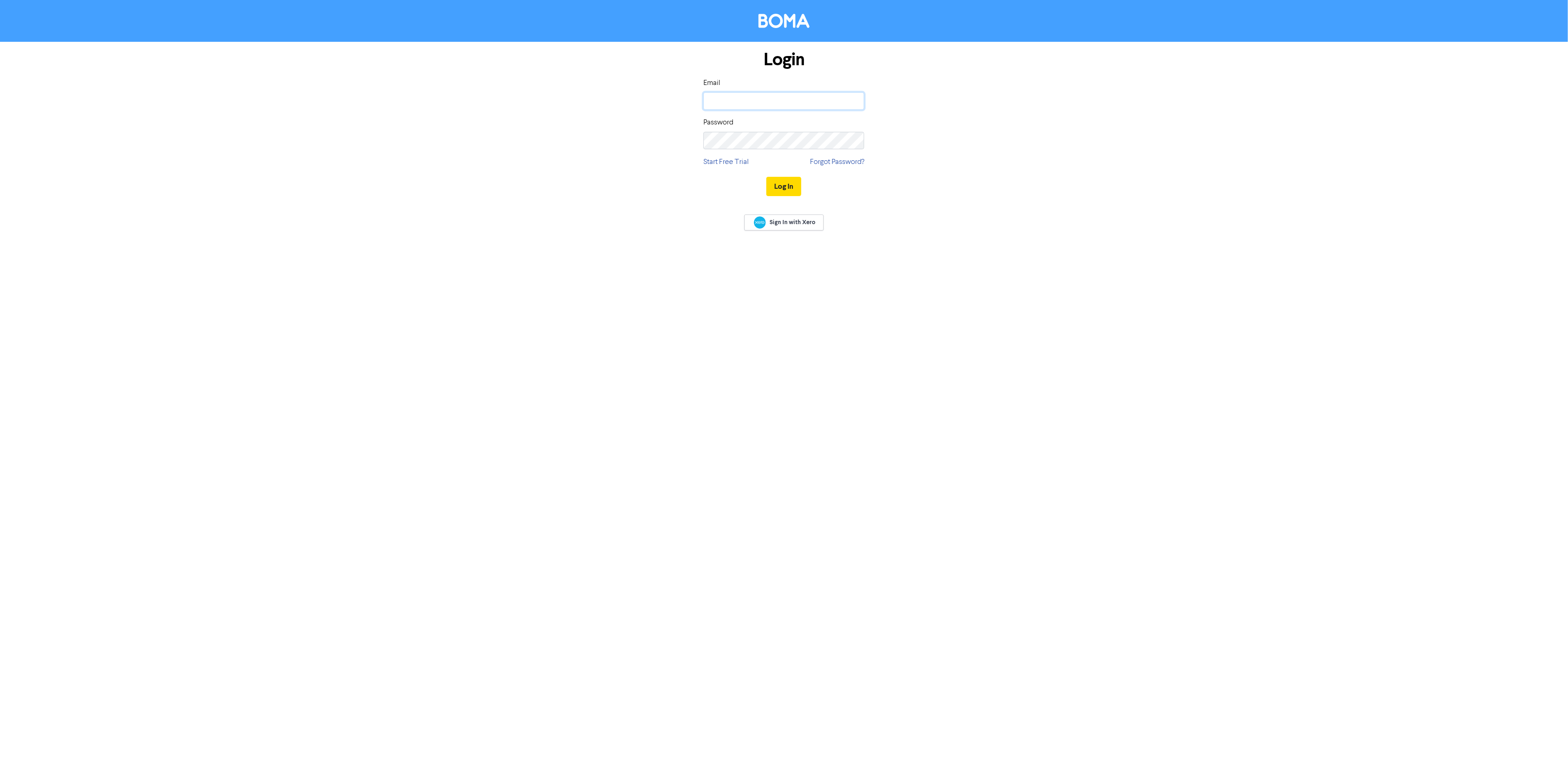
click at [750, 98] on input "email" at bounding box center [784, 101] width 161 height 17
type input "[EMAIL_ADDRESS][DOMAIN_NAME]"
click at [779, 187] on button "Log In" at bounding box center [784, 186] width 35 height 19
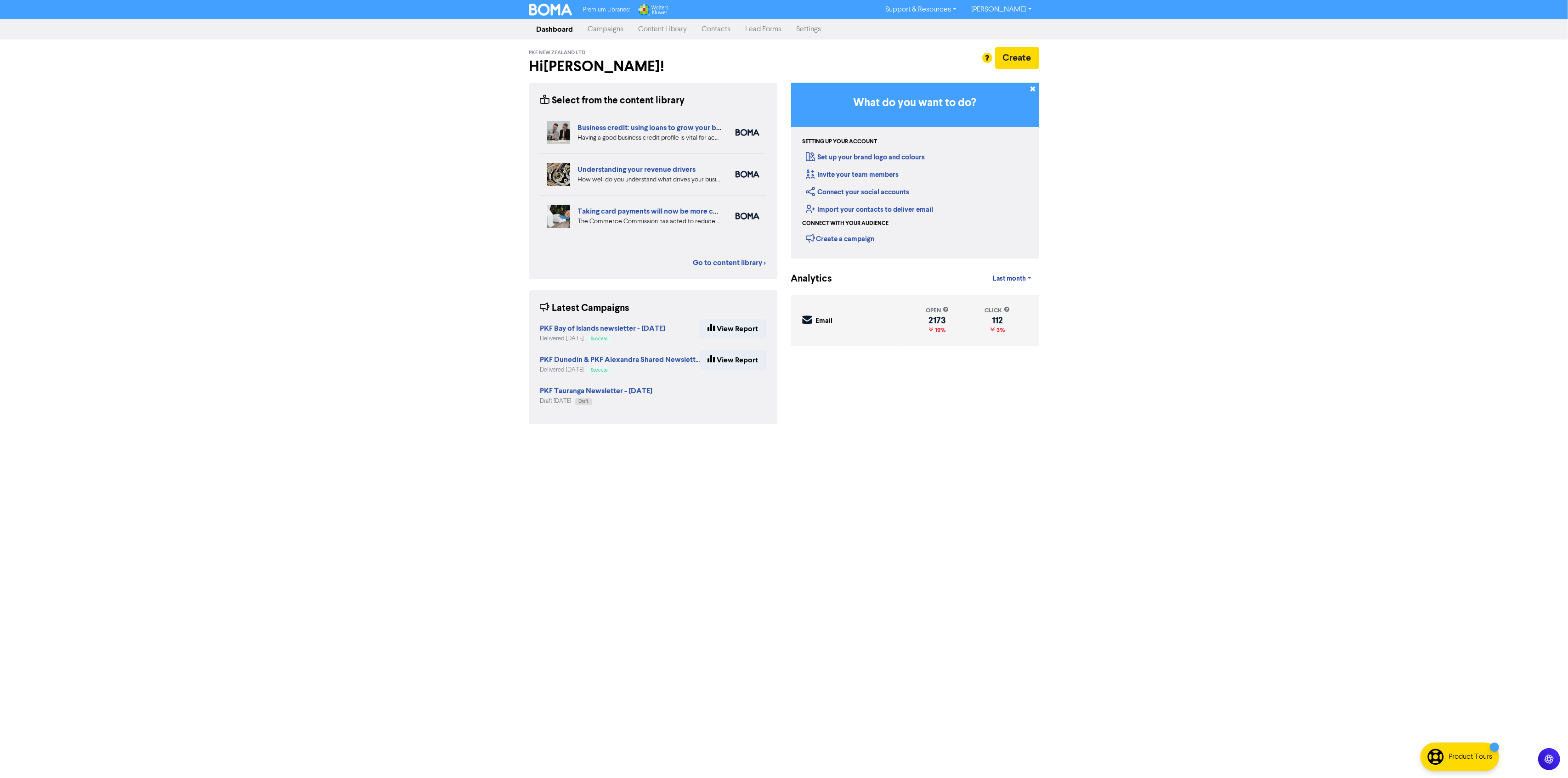
click at [625, 448] on div "Premium Libraries: Support & Resources Video Tutorials FAQ & Guides Marketing E…" at bounding box center [784, 389] width 1568 height 778
click at [601, 28] on link "Campaigns" at bounding box center [606, 30] width 51 height 19
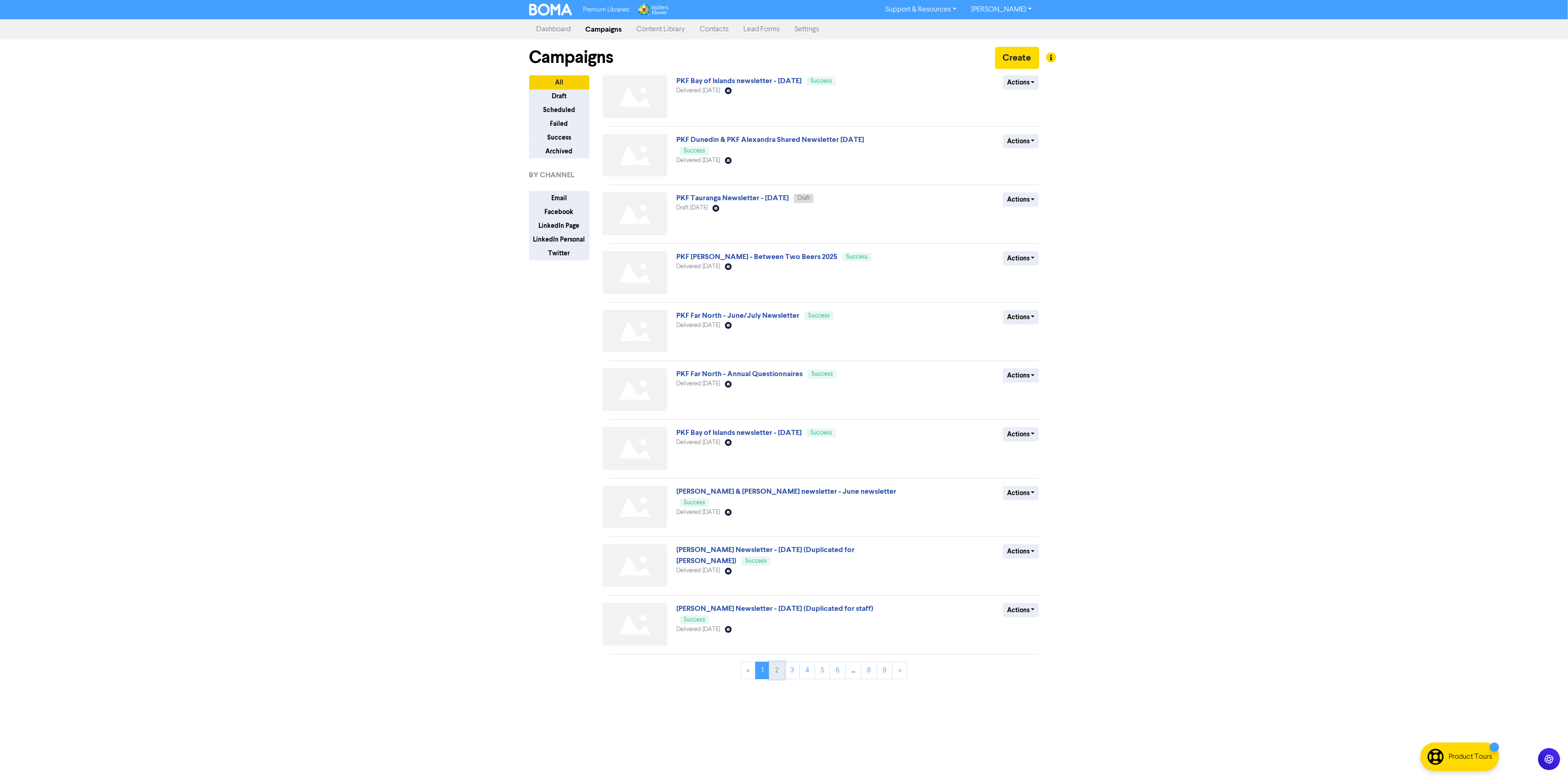
click at [776, 675] on link "2" at bounding box center [777, 670] width 15 height 17
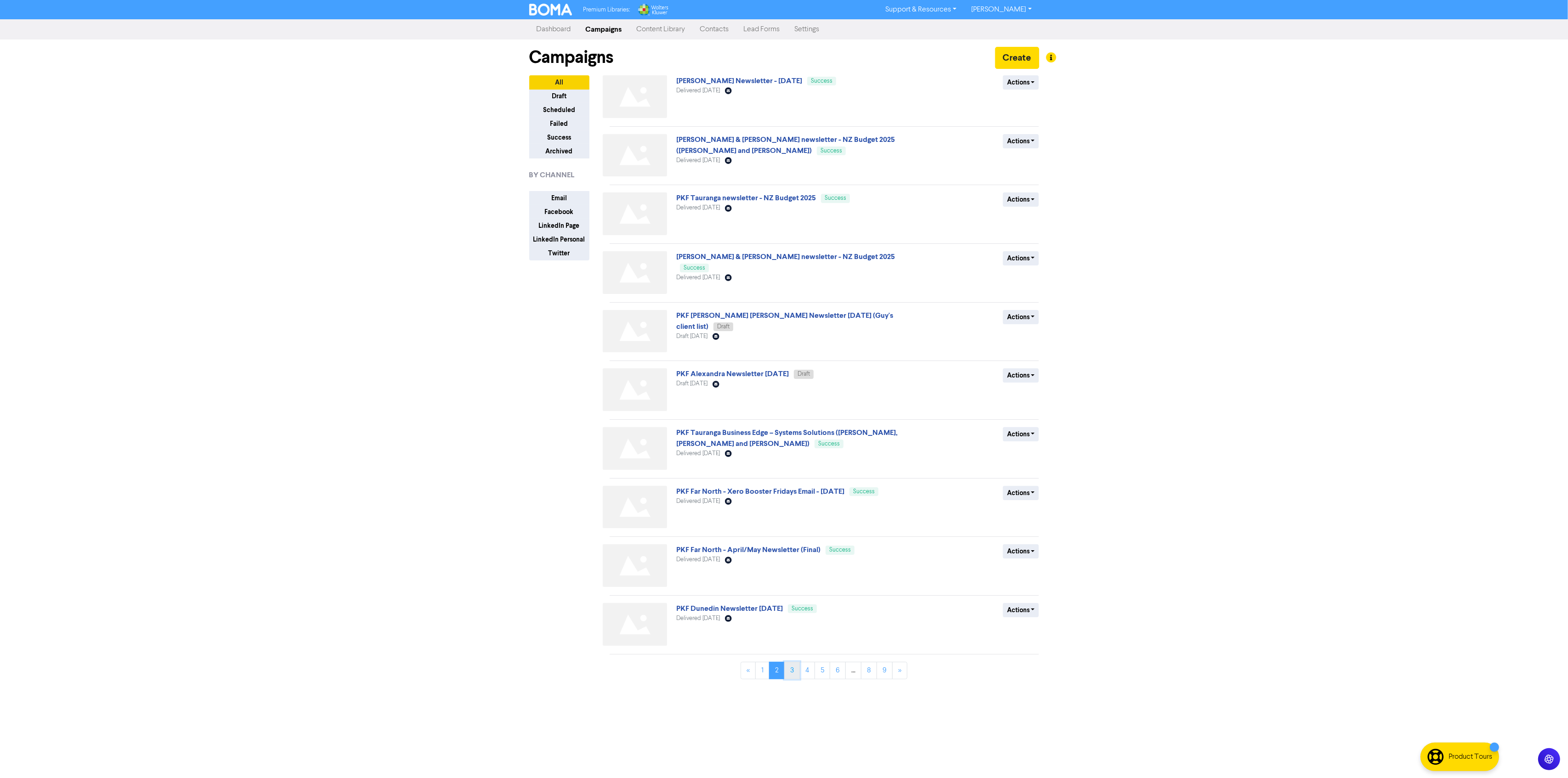
click at [789, 673] on link "3" at bounding box center [792, 670] width 15 height 17
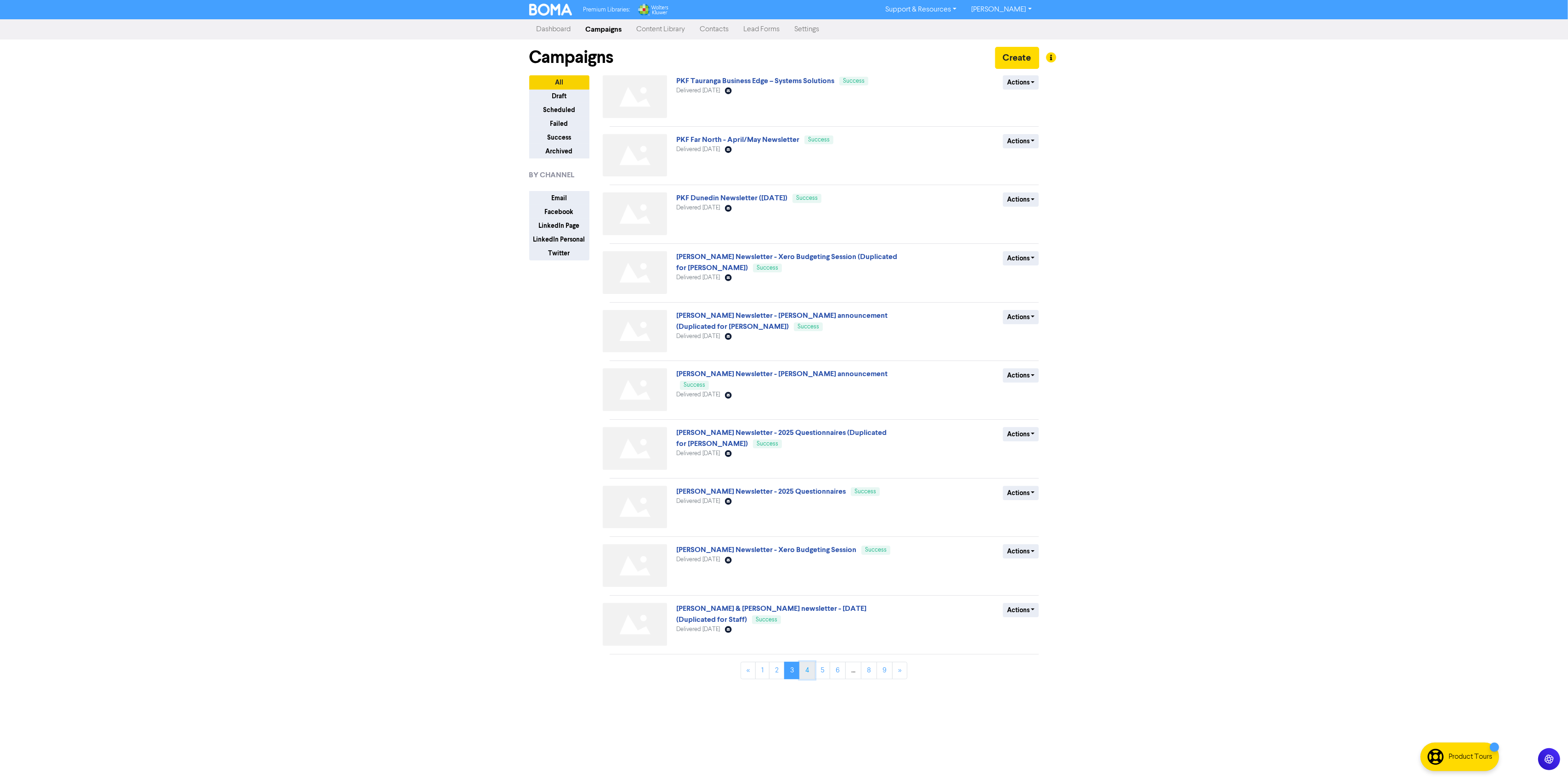
click at [803, 669] on link "4" at bounding box center [807, 670] width 15 height 17
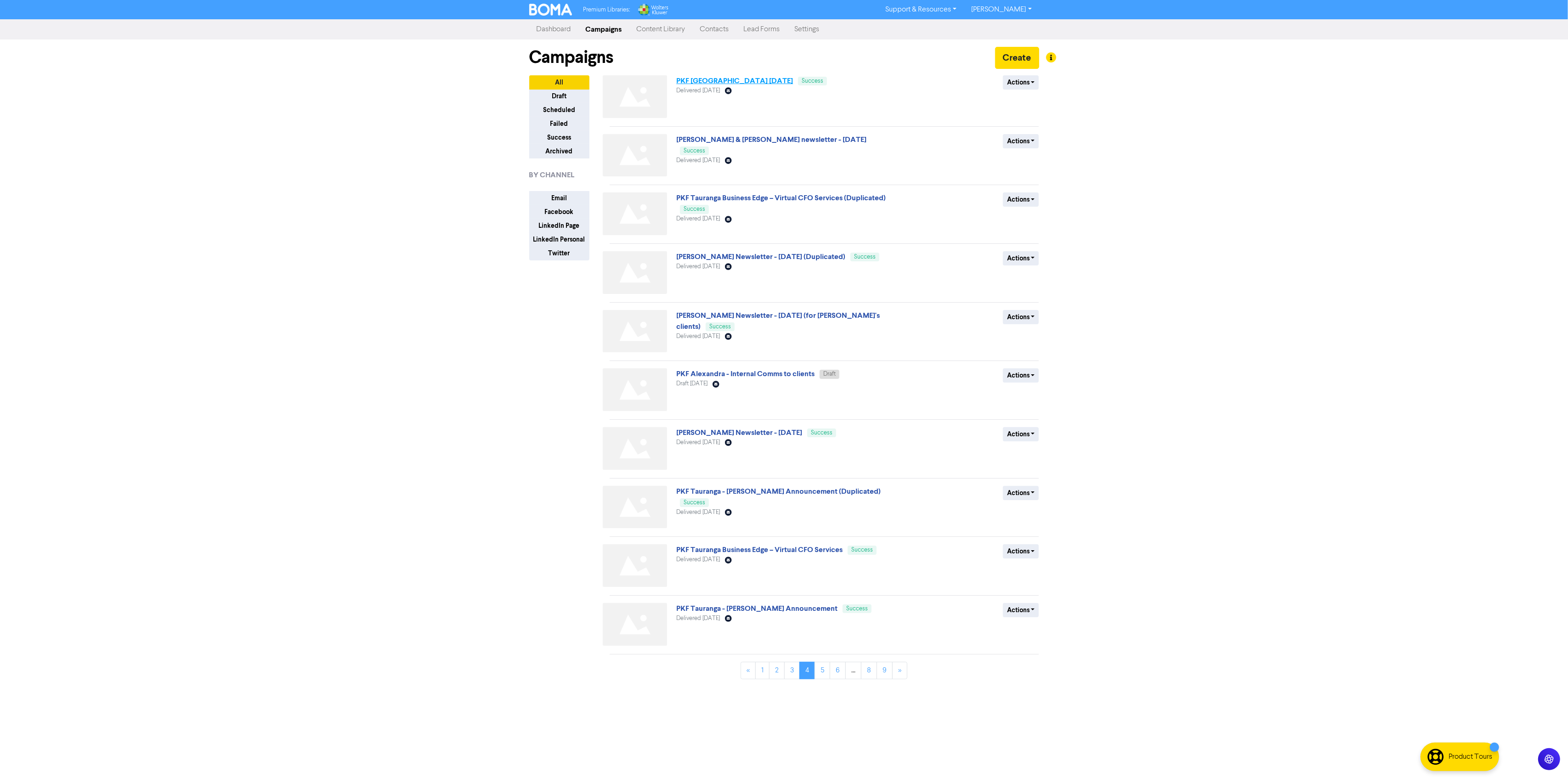
click at [715, 76] on link "PKF [GEOGRAPHIC_DATA] [DATE]" at bounding box center [734, 80] width 117 height 9
